Goal: Information Seeking & Learning: Learn about a topic

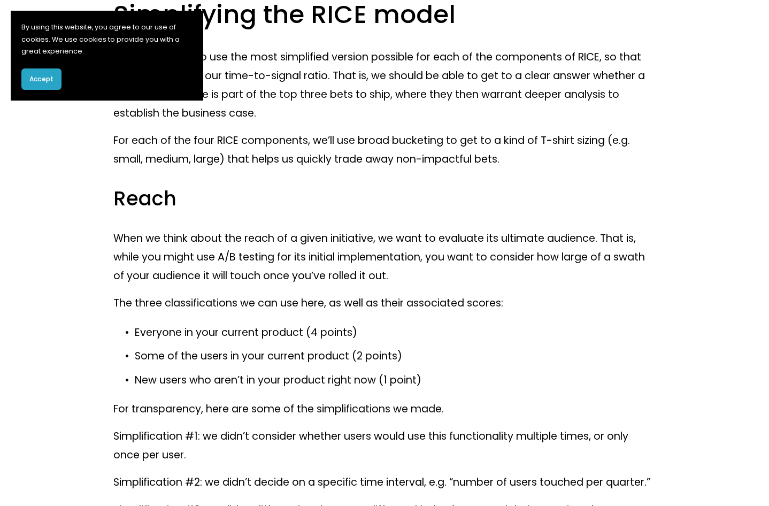
scroll to position [4494, 0]
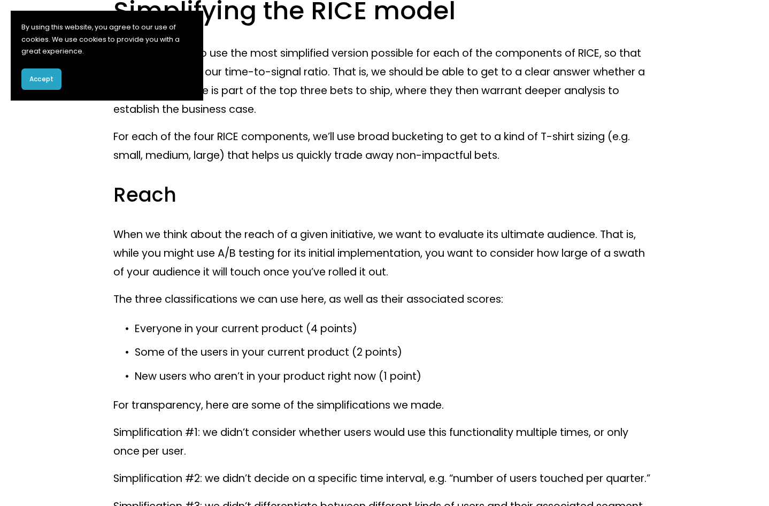
click at [40, 84] on button "Accept" at bounding box center [41, 78] width 40 height 21
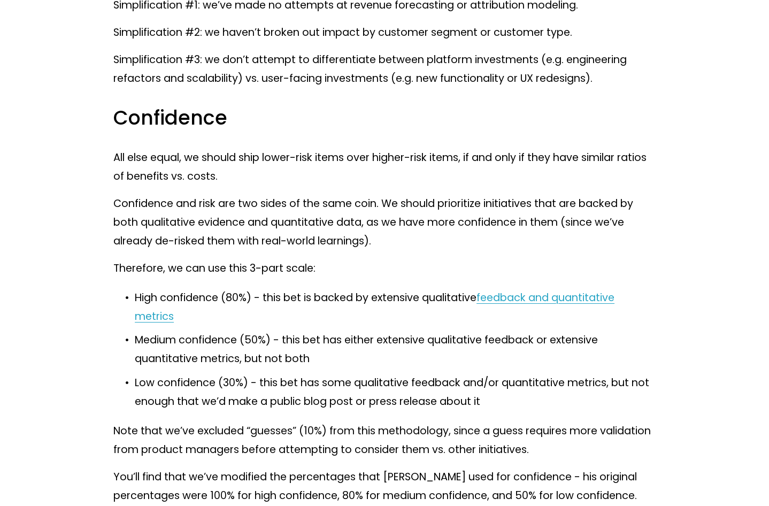
scroll to position [5724, 0]
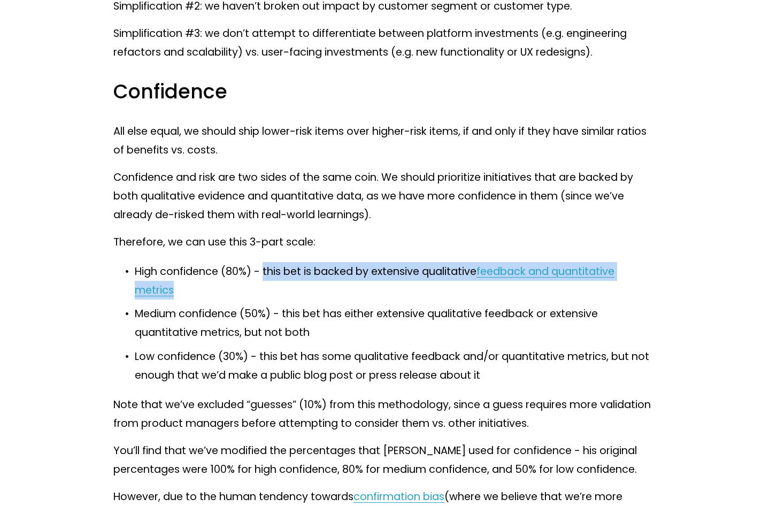
drag, startPoint x: 263, startPoint y: 317, endPoint x: 265, endPoint y: 330, distance: 13.0
click at [265, 300] on p "High confidence (80%) - this bet is backed by extensive qualitative feedback an…" at bounding box center [395, 280] width 521 height 37
copy p "this bet is backed by extensive qualitative feedback and quantitative metrics"
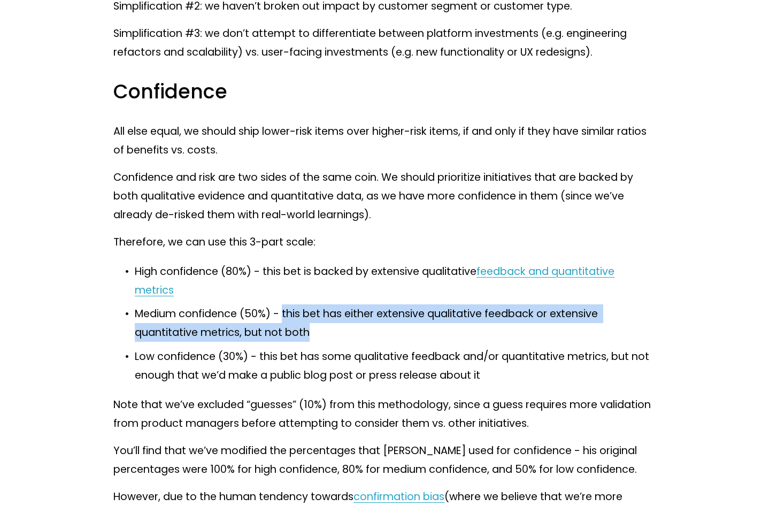
drag, startPoint x: 301, startPoint y: 380, endPoint x: 285, endPoint y: 363, distance: 23.9
click at [285, 342] on p "Medium confidence (50%) - this bet has either extensive qualitative feedback or…" at bounding box center [395, 322] width 521 height 37
copy p "this bet has either extensive qualitative feedback or extensive quantitative me…"
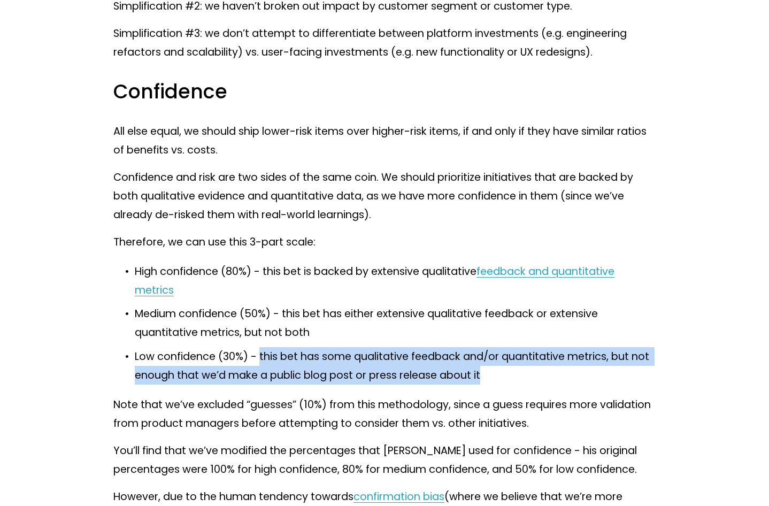
drag, startPoint x: 493, startPoint y: 421, endPoint x: 260, endPoint y: 407, distance: 233.2
click at [260, 385] on p "Low confidence (30%) - this bet has some qualitative feedback and/or quantitati…" at bounding box center [395, 365] width 521 height 37
copy p "this bet has some qualitative feedback and/or quantitative metrics, but not eno…"
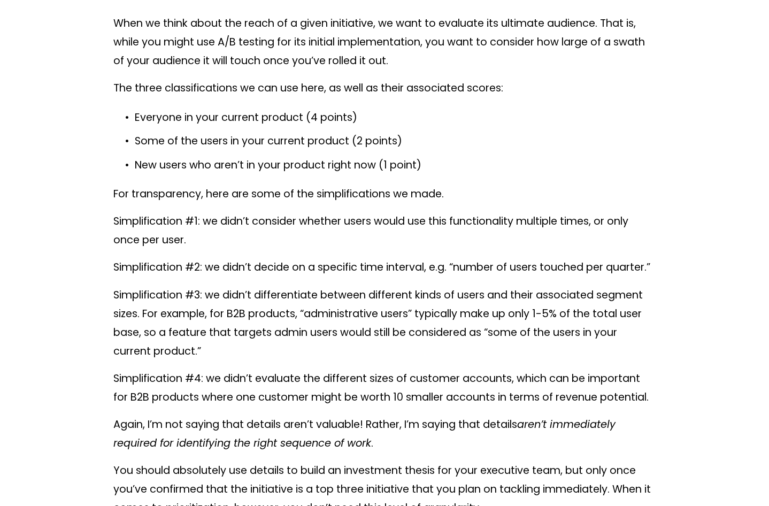
scroll to position [4708, 0]
